Goal: Information Seeking & Learning: Understand process/instructions

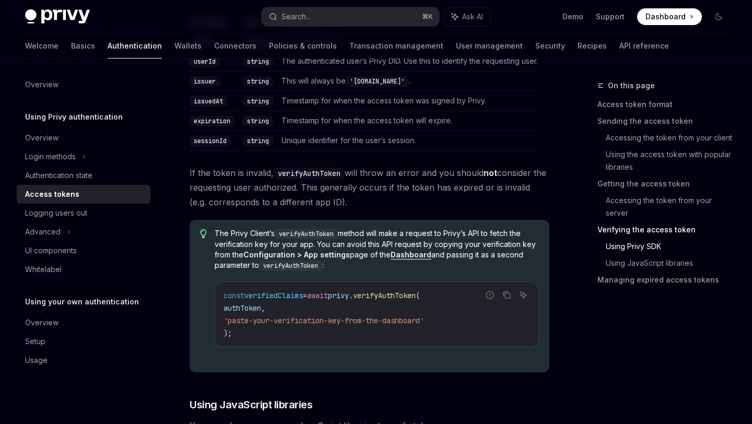
scroll to position [1927, 0]
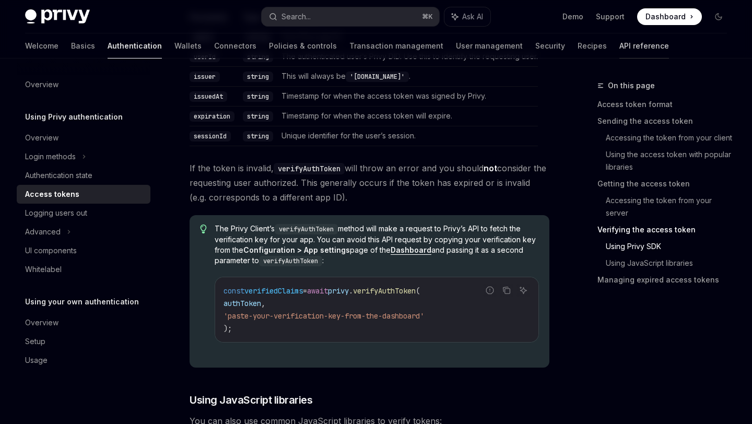
click at [619, 39] on link "API reference" at bounding box center [644, 45] width 50 height 25
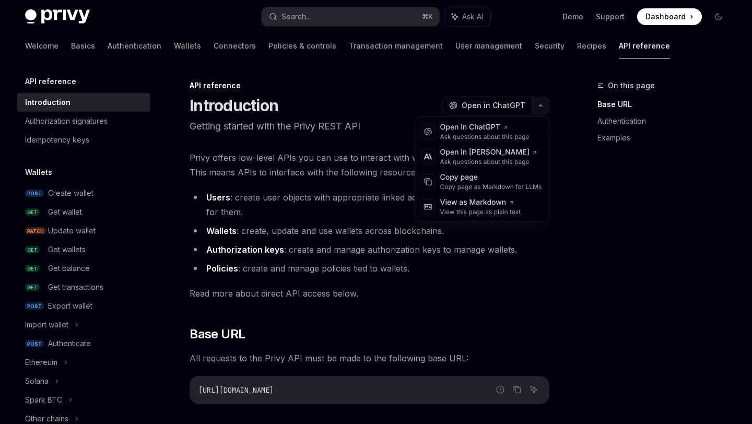
click at [543, 107] on button "button" at bounding box center [541, 106] width 18 height 18
click at [107, 91] on div "API reference Introduction Authorization signatures Idempotency keys" at bounding box center [84, 112] width 134 height 74
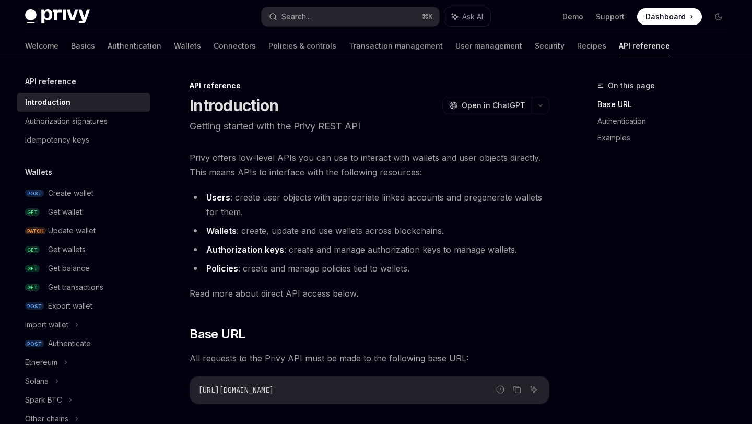
click at [67, 81] on h5 "API reference" at bounding box center [50, 81] width 51 height 13
click at [547, 108] on button "button" at bounding box center [541, 106] width 18 height 18
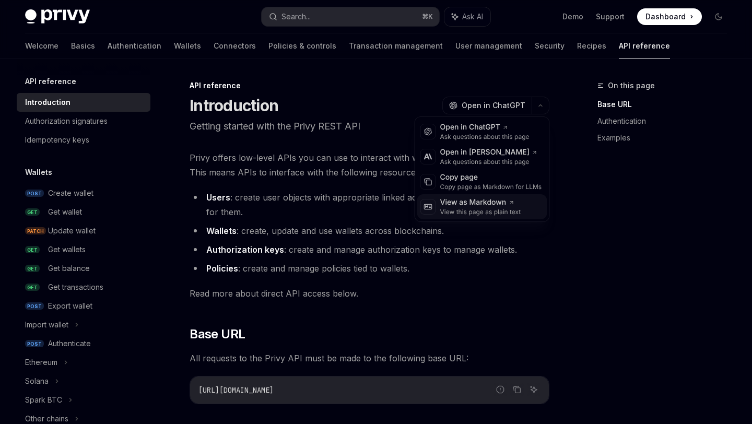
click at [528, 194] on div "View as Markdown View this page as plain text" at bounding box center [482, 206] width 130 height 25
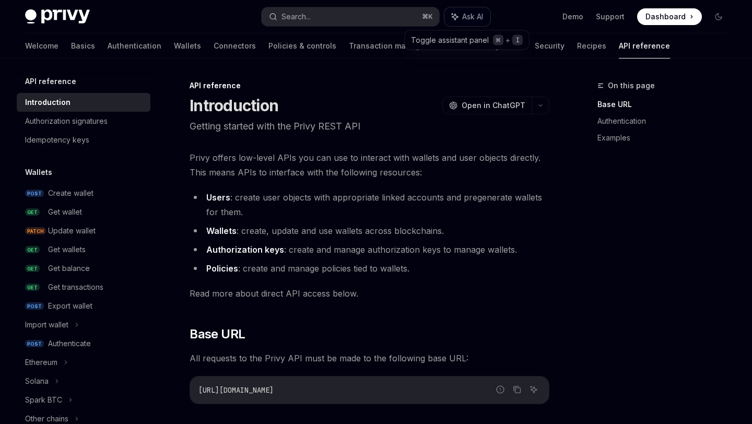
click at [463, 23] on button "Ask AI" at bounding box center [467, 16] width 46 height 19
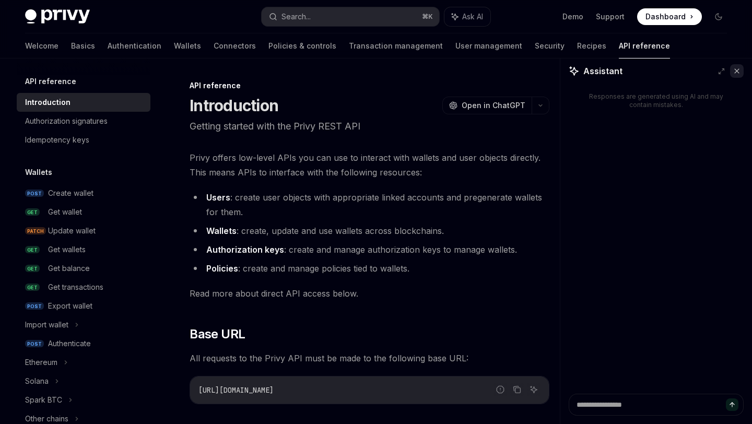
click at [738, 72] on icon at bounding box center [737, 71] width 4 height 4
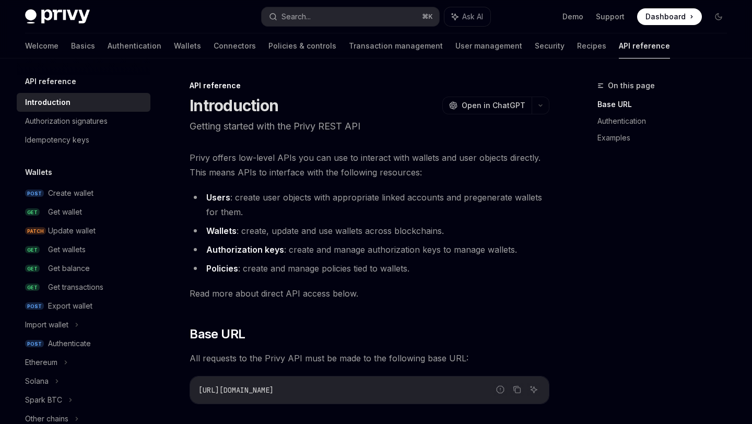
type textarea "*"
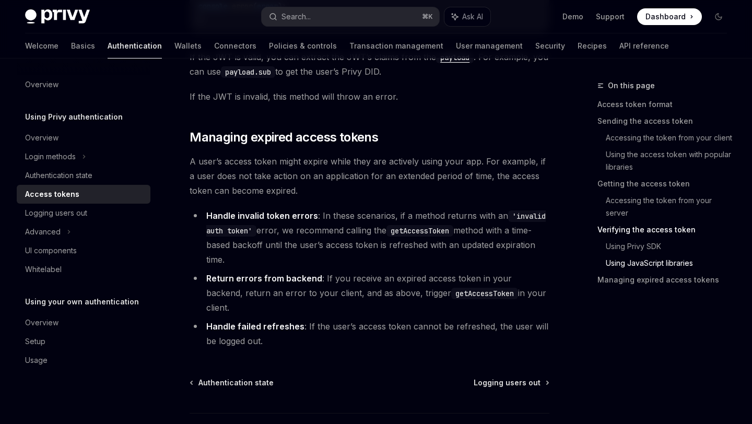
scroll to position [2736, 0]
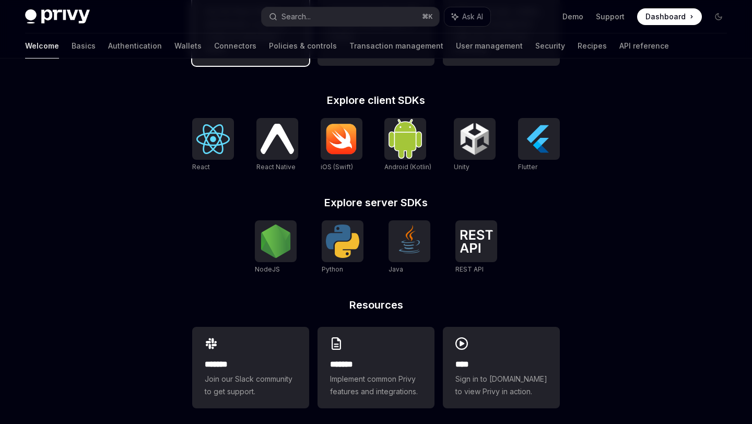
scroll to position [406, 0]
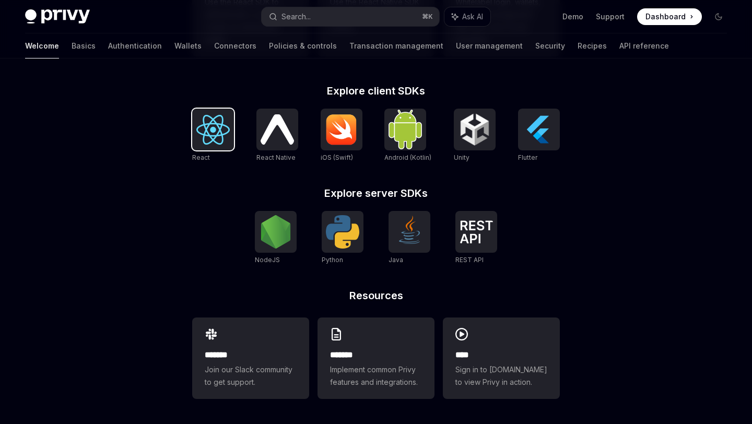
click at [202, 147] on div at bounding box center [213, 130] width 42 height 42
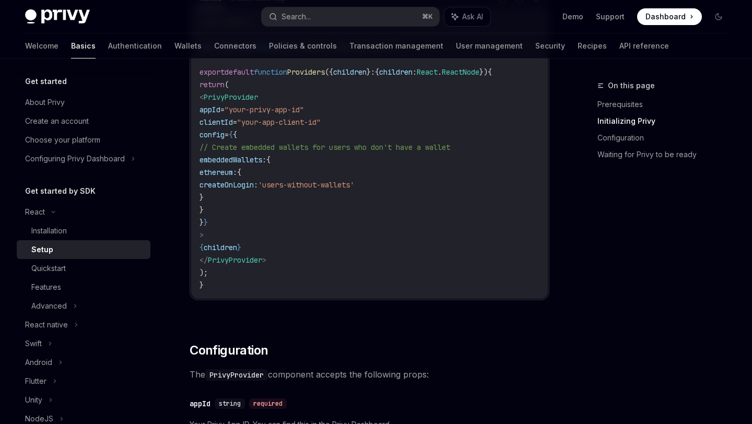
scroll to position [643, 0]
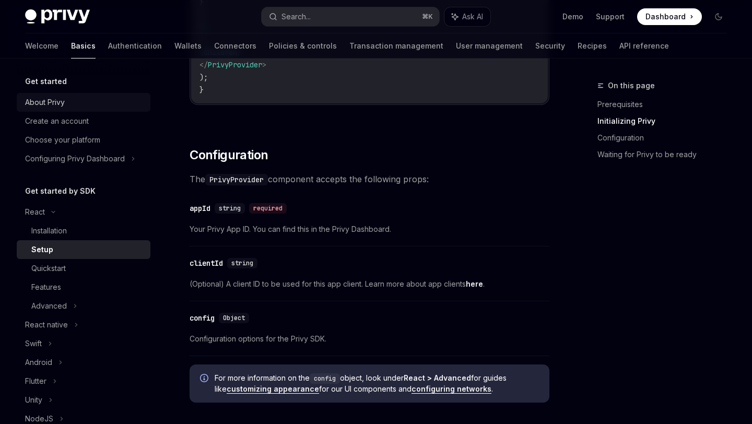
click at [70, 77] on div "Get started" at bounding box center [84, 81] width 134 height 13
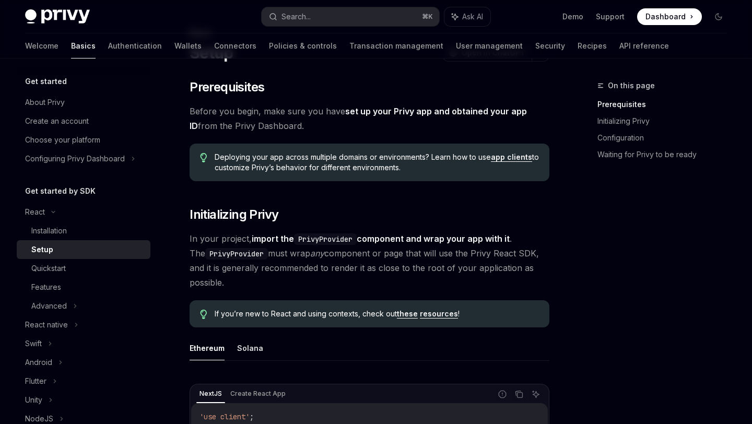
scroll to position [0, 0]
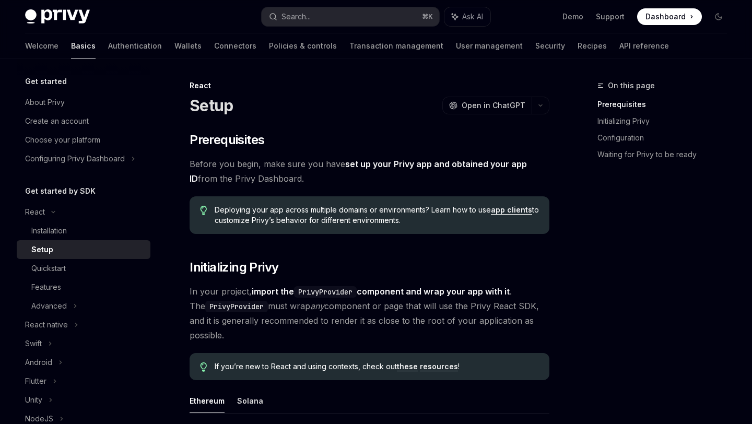
click at [49, 86] on h5 "Get started" at bounding box center [46, 81] width 42 height 13
click at [51, 97] on div "About Privy" at bounding box center [45, 102] width 40 height 13
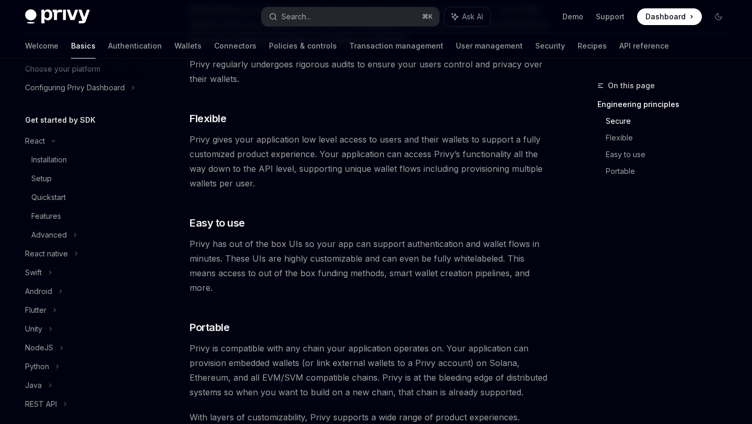
scroll to position [517, 0]
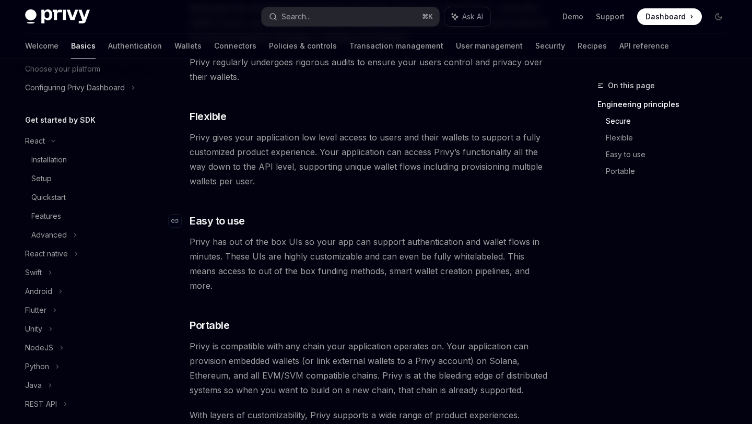
click at [510, 223] on h3 "​ Easy to use" at bounding box center [370, 221] width 360 height 15
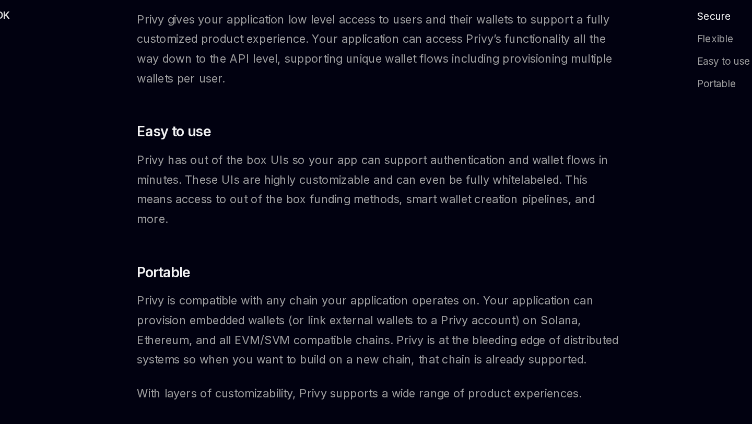
scroll to position [536, 0]
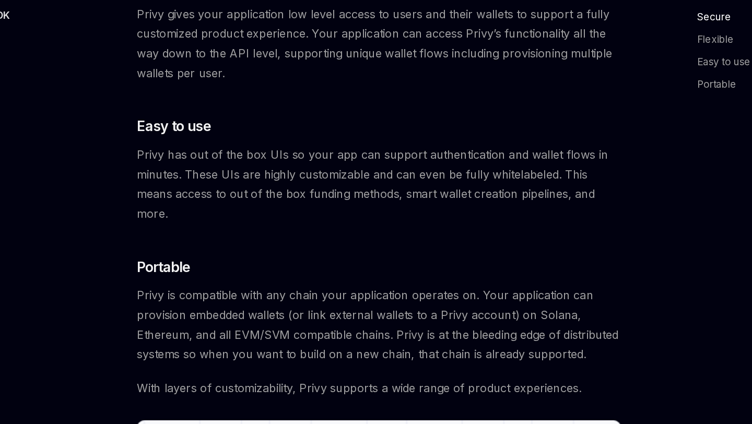
click at [491, 300] on h3 "​ Portable" at bounding box center [370, 307] width 360 height 15
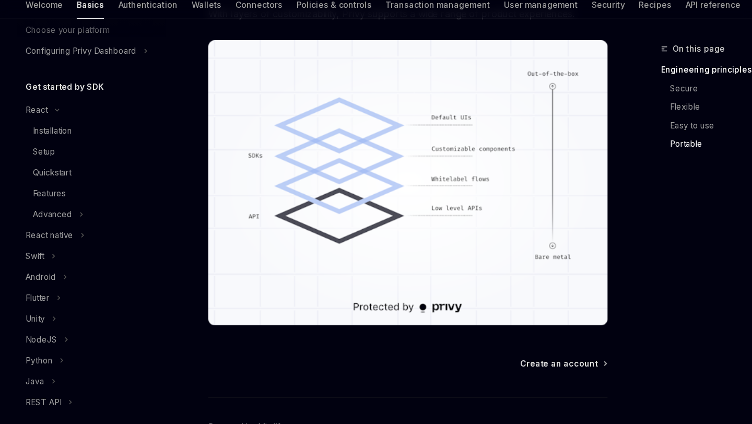
scroll to position [0, 0]
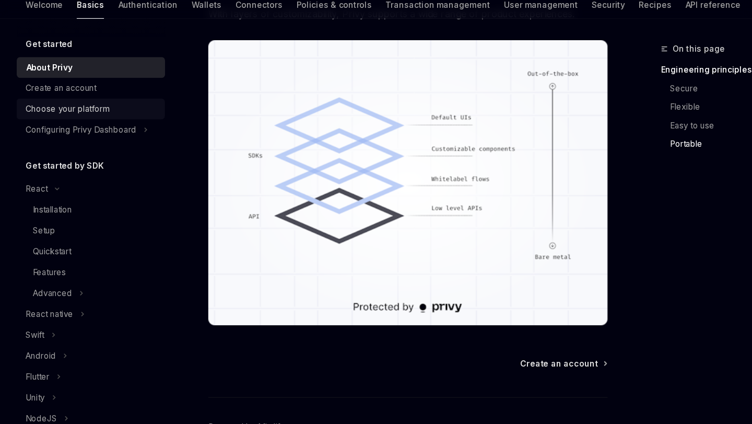
click at [55, 144] on div "Choose your platform" at bounding box center [62, 140] width 75 height 13
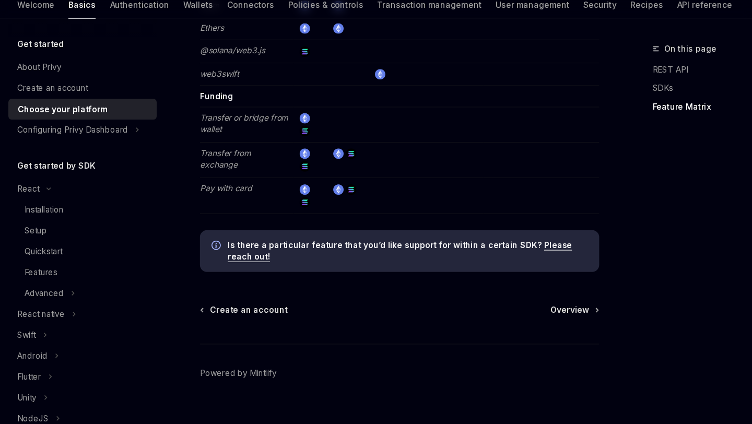
scroll to position [2000, 0]
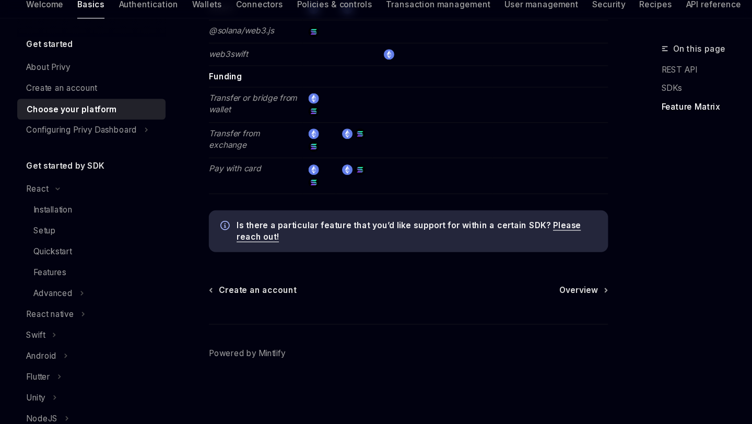
click at [525, 306] on span "Overview" at bounding box center [522, 303] width 35 height 10
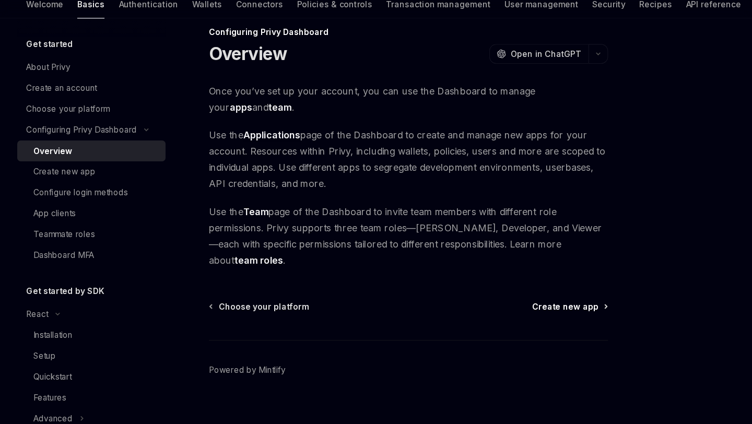
click at [519, 313] on span "Create new app" at bounding box center [511, 318] width 60 height 10
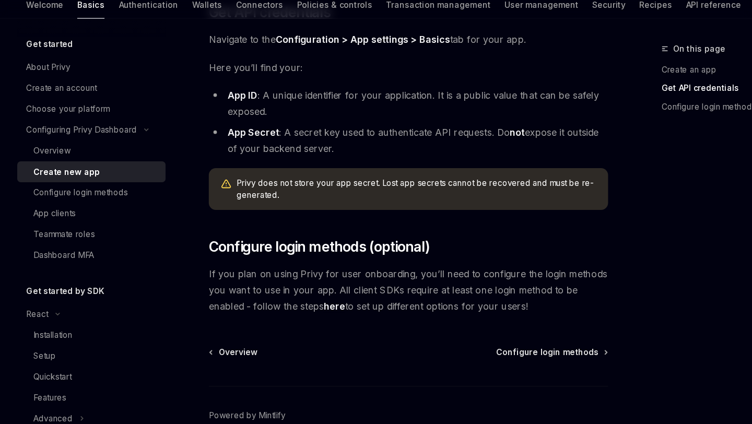
scroll to position [271, 0]
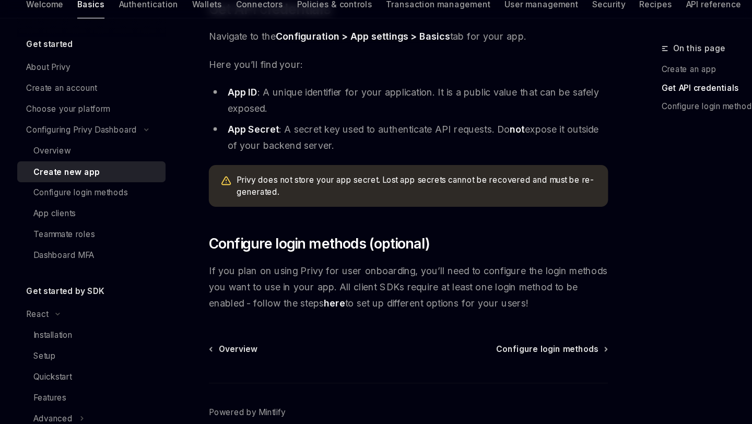
click at [513, 362] on div "Overview Configure login methods Powered by Mintlify" at bounding box center [370, 414] width 360 height 126
click at [511, 356] on span "Configure login methods" at bounding box center [495, 356] width 92 height 10
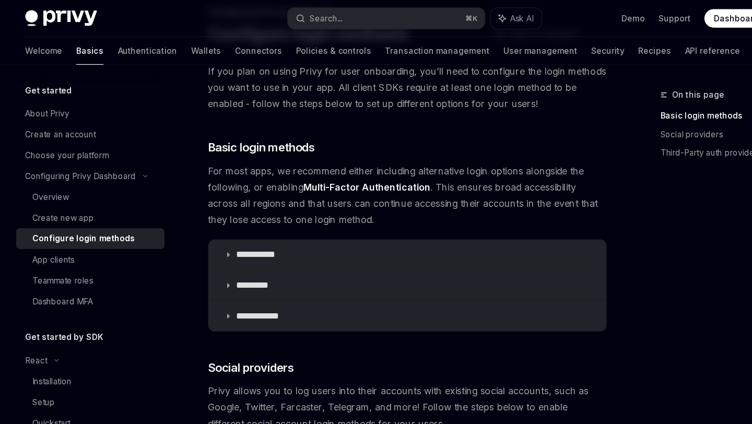
scroll to position [74, 0]
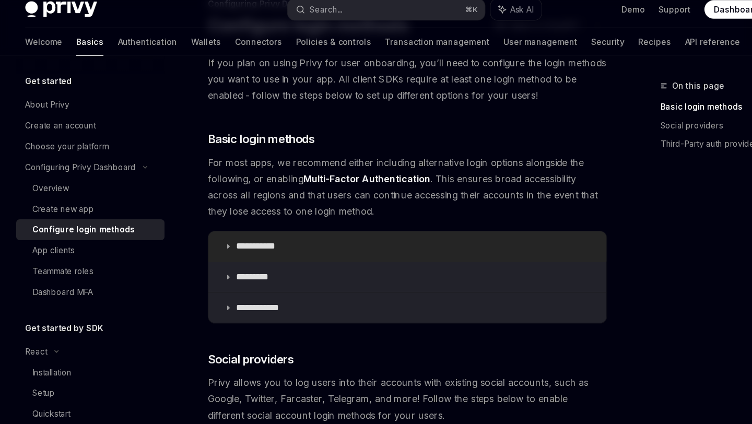
click at [229, 222] on summary "**********" at bounding box center [369, 230] width 359 height 27
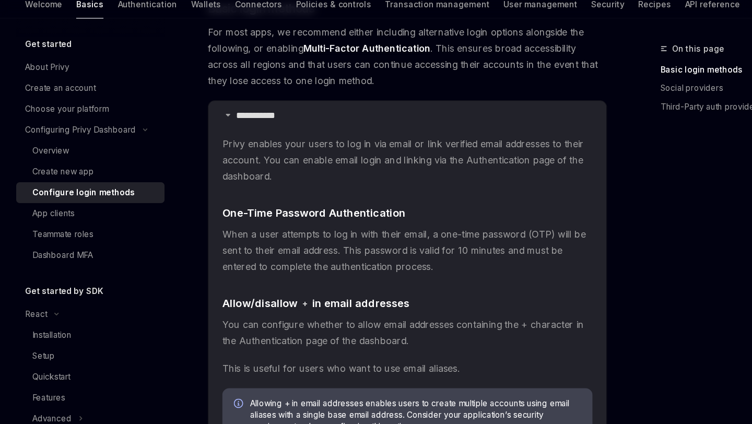
scroll to position [175, 0]
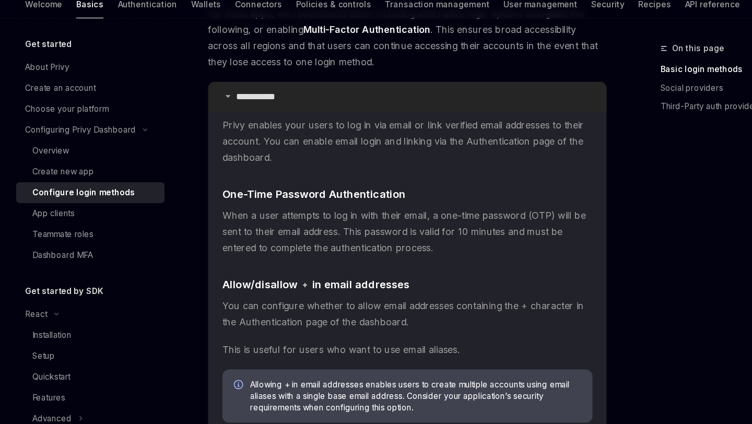
click at [231, 124] on p "**********" at bounding box center [236, 129] width 43 height 10
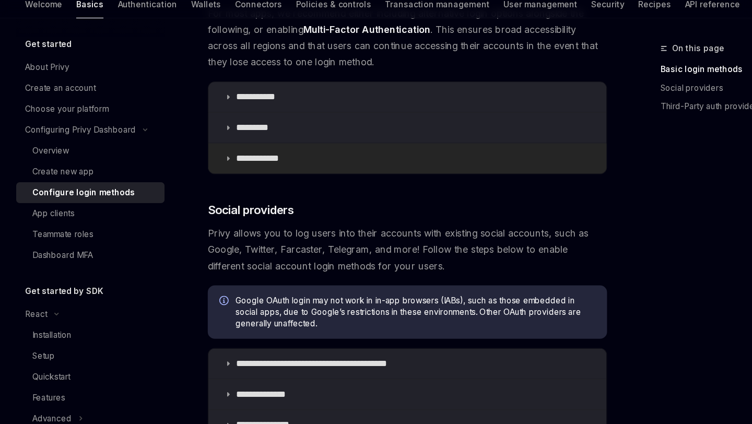
click at [245, 188] on p "**********" at bounding box center [238, 185] width 46 height 10
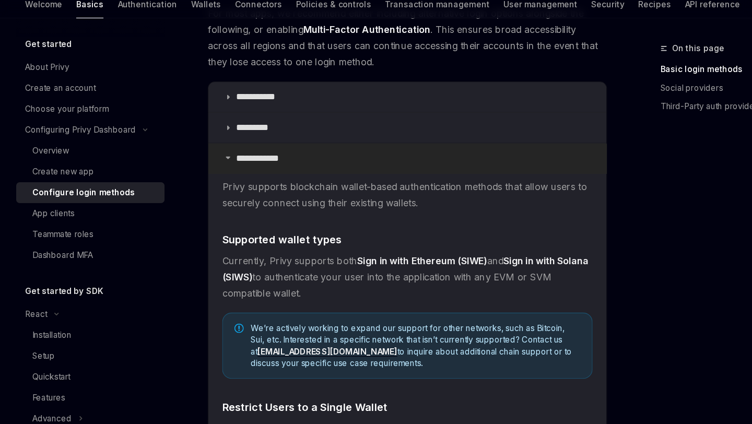
click at [245, 188] on p "**********" at bounding box center [238, 185] width 46 height 10
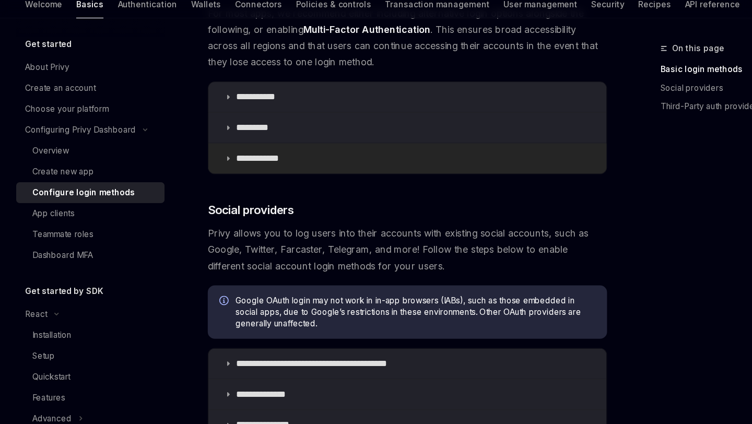
click at [245, 188] on p "**********" at bounding box center [238, 185] width 46 height 10
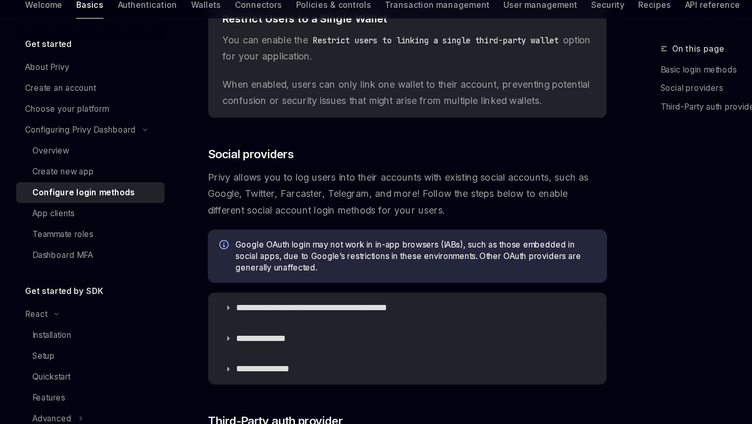
scroll to position [527, 0]
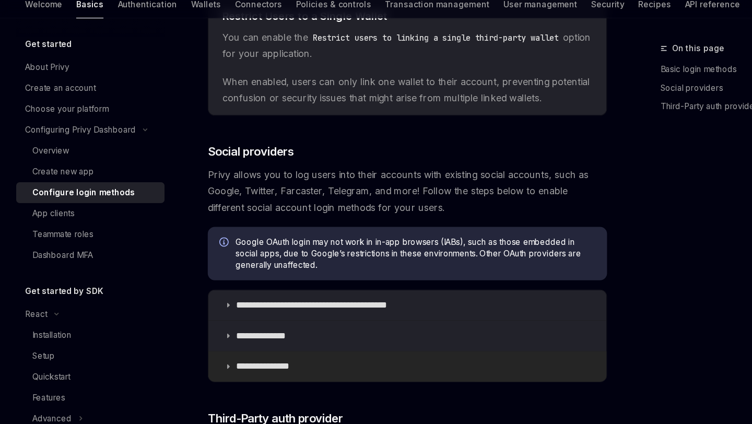
click at [297, 378] on summary "**********" at bounding box center [369, 372] width 359 height 27
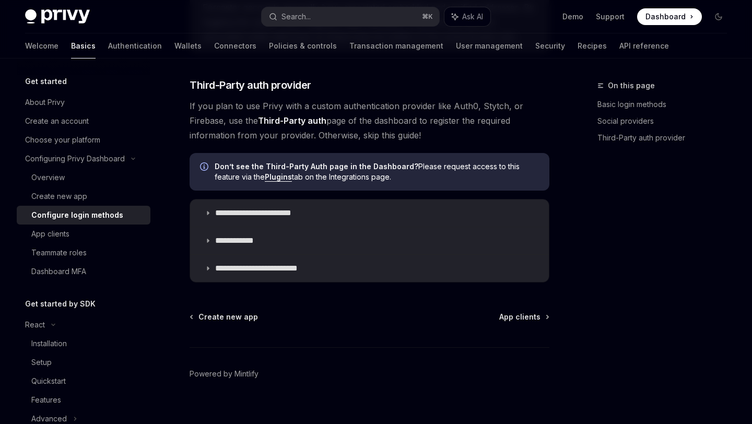
scroll to position [1106, 0]
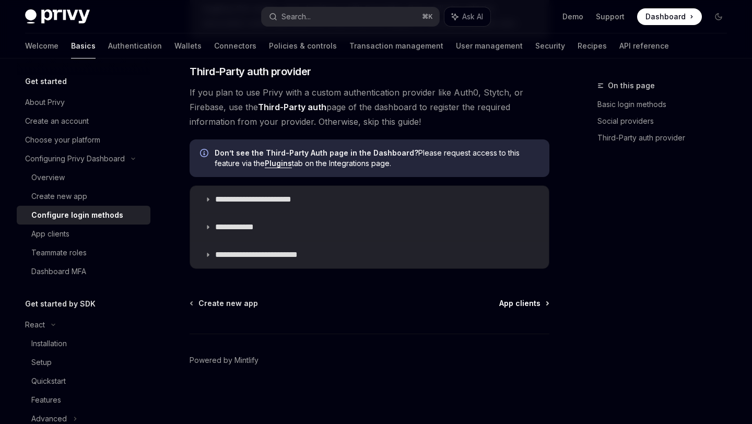
click at [529, 306] on span "App clients" at bounding box center [519, 303] width 41 height 10
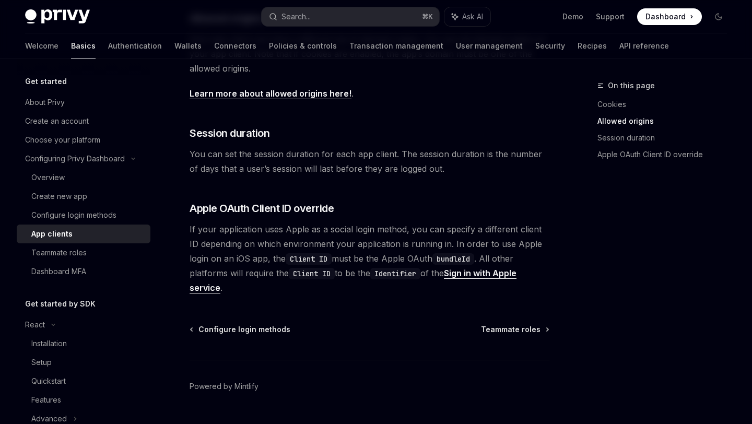
scroll to position [396, 0]
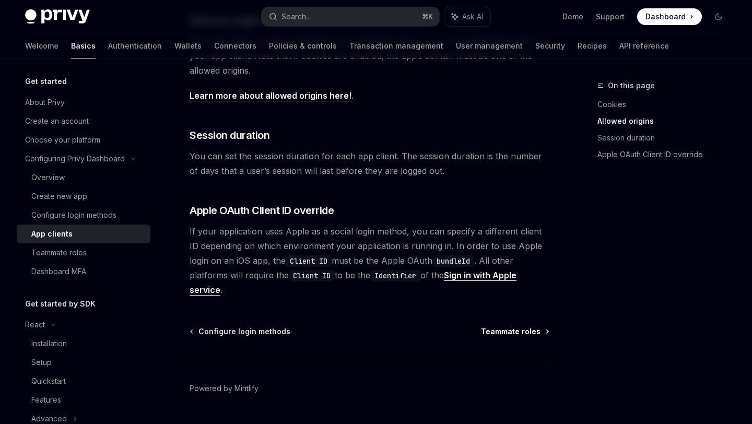
click at [496, 326] on span "Teammate roles" at bounding box center [511, 331] width 60 height 10
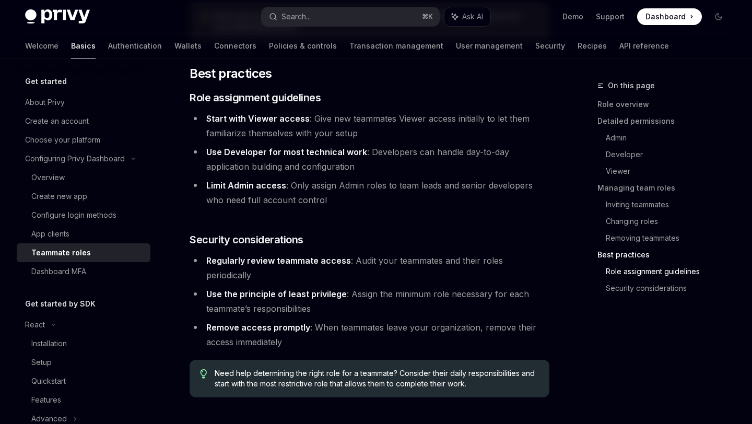
scroll to position [1804, 0]
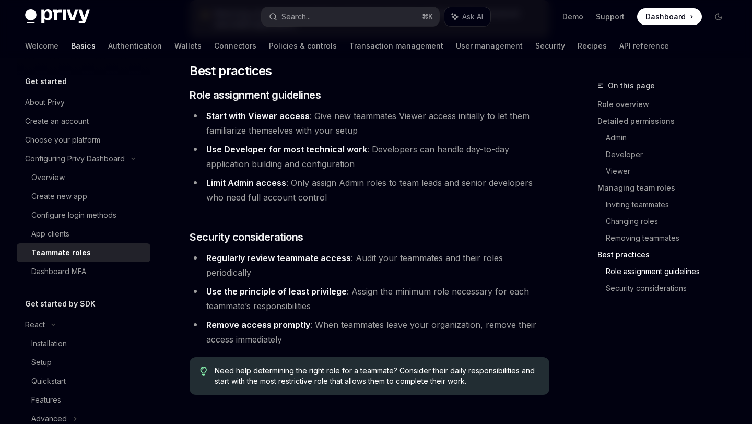
click at [496, 423] on span "Dashboard MFA" at bounding box center [511, 429] width 58 height 10
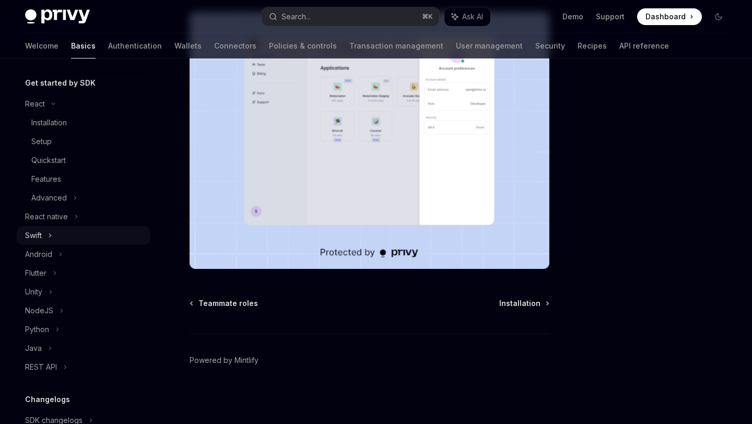
scroll to position [223, 0]
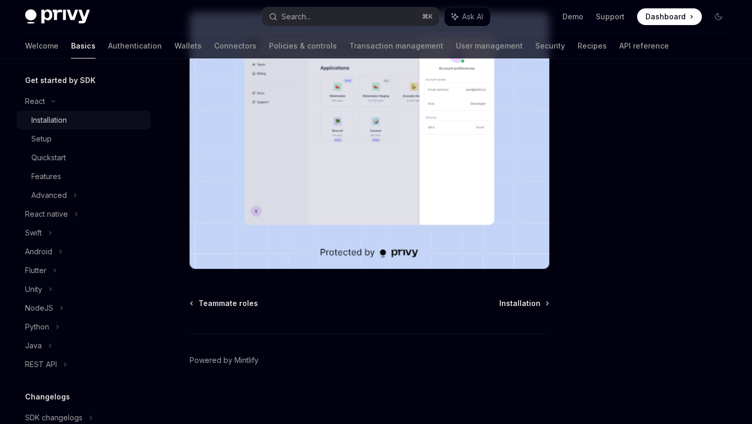
click at [79, 116] on div "Installation" at bounding box center [87, 120] width 113 height 13
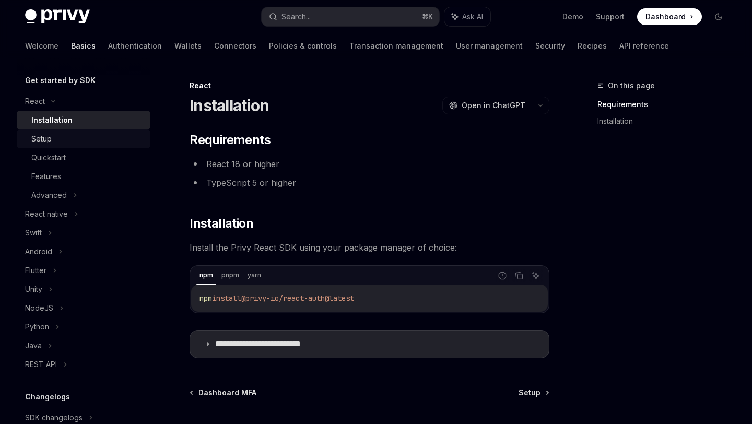
click at [69, 136] on div "Setup" at bounding box center [87, 139] width 113 height 13
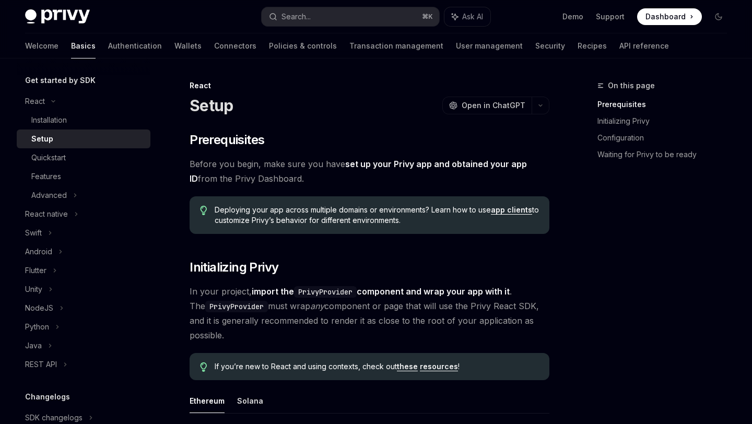
click at [69, 136] on div "Setup" at bounding box center [87, 139] width 113 height 13
type textarea "*"
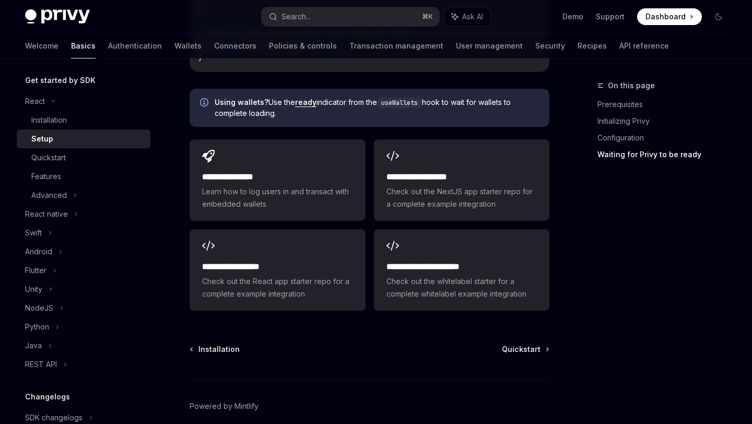
scroll to position [1402, 0]
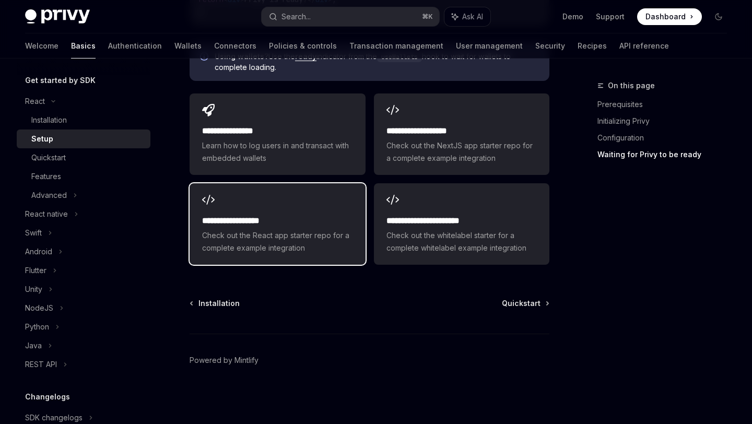
click at [359, 241] on div "**********" at bounding box center [277, 223] width 175 height 81
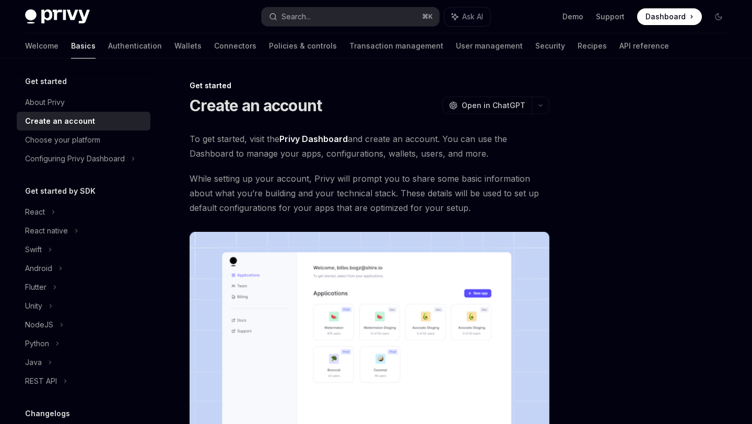
click at [659, 19] on span "Dashboard" at bounding box center [665, 16] width 40 height 10
